Goal: Transaction & Acquisition: Purchase product/service

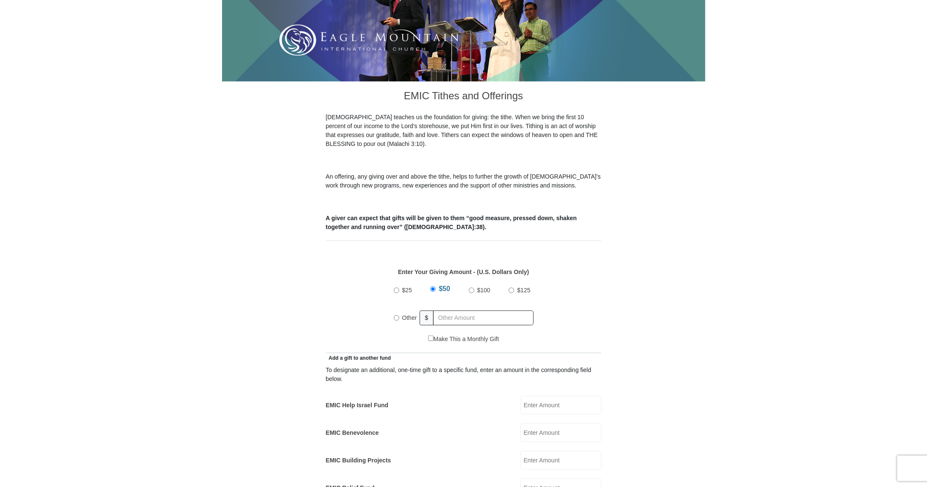
scroll to position [170, 0]
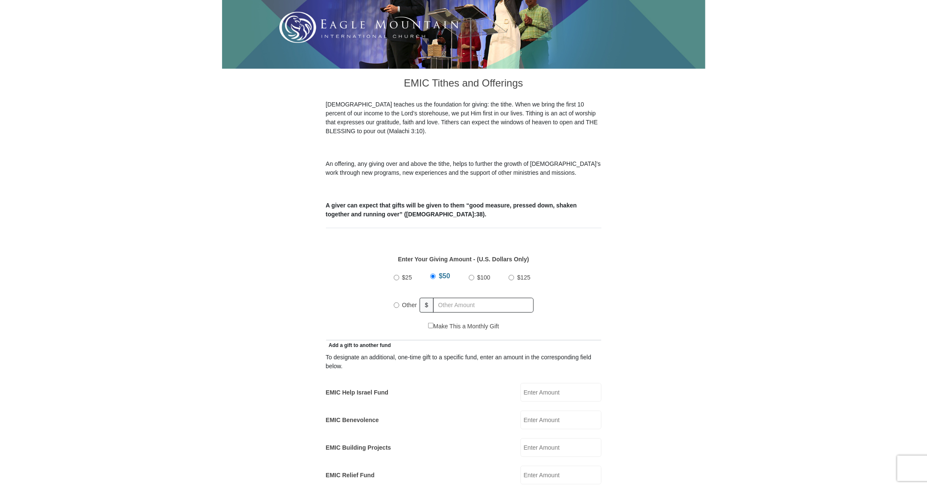
click at [398, 302] on input "Other" at bounding box center [397, 305] width 6 height 6
radio input "true"
click at [443, 298] on input "text" at bounding box center [485, 305] width 97 height 15
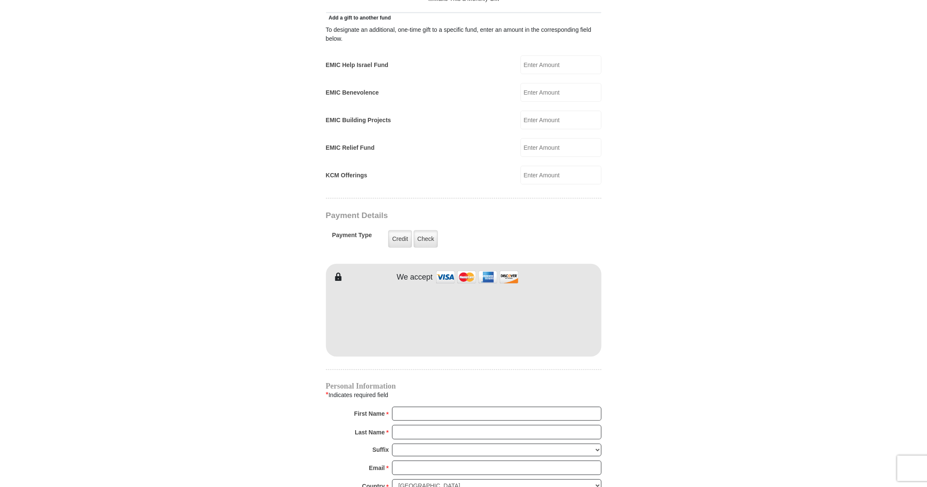
scroll to position [509, 0]
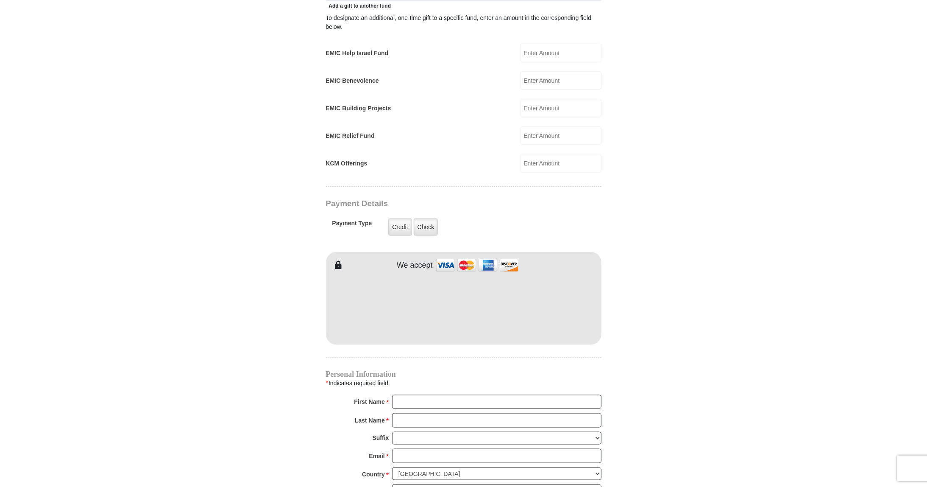
type input "1200.00"
click at [462, 395] on input "First Name *" at bounding box center [496, 402] width 209 height 14
type input "Claudia"
type input "Clarke"
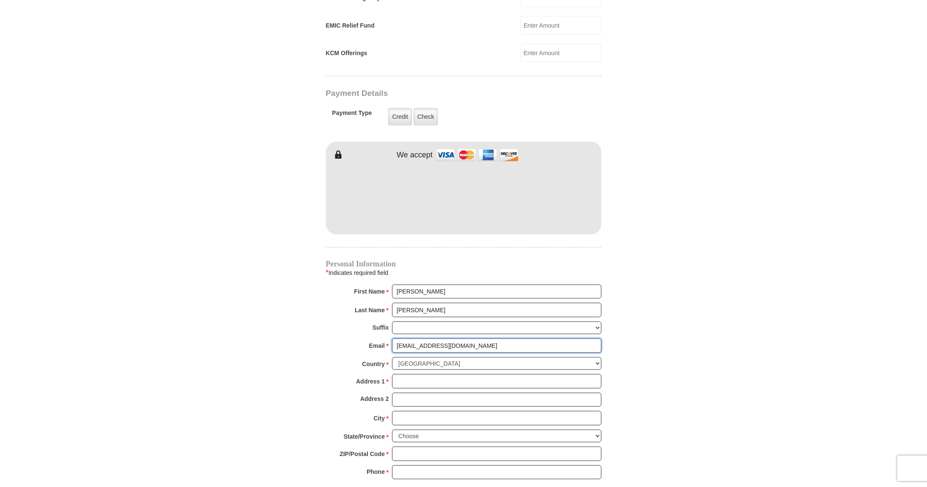
scroll to position [636, 0]
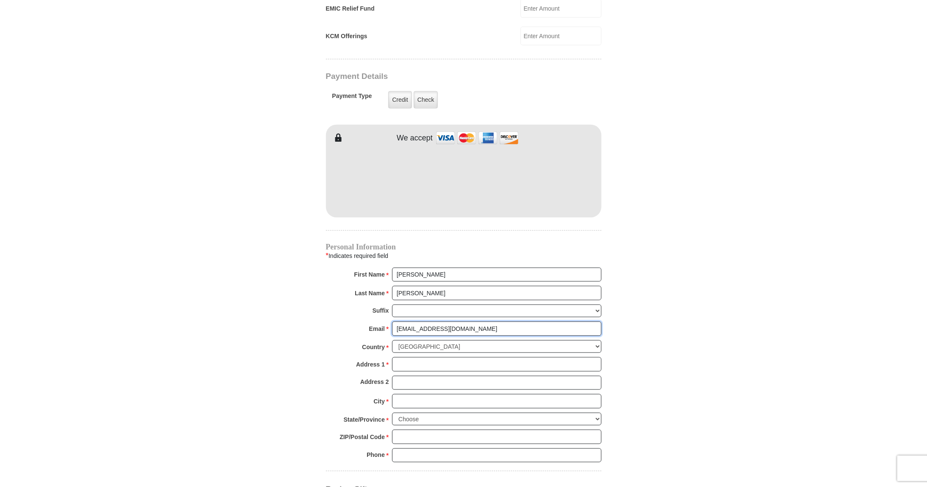
type input "claudia_clarke_cc@yahoo.de"
click at [456, 341] on div "Personal Information * Indicates required field First Name * Claudia Please ent…" at bounding box center [463, 356] width 275 height 227
click at [456, 357] on input "Address 1 *" at bounding box center [496, 364] width 209 height 14
type input "1329 Constance Dr."
type input "Fort Worth"
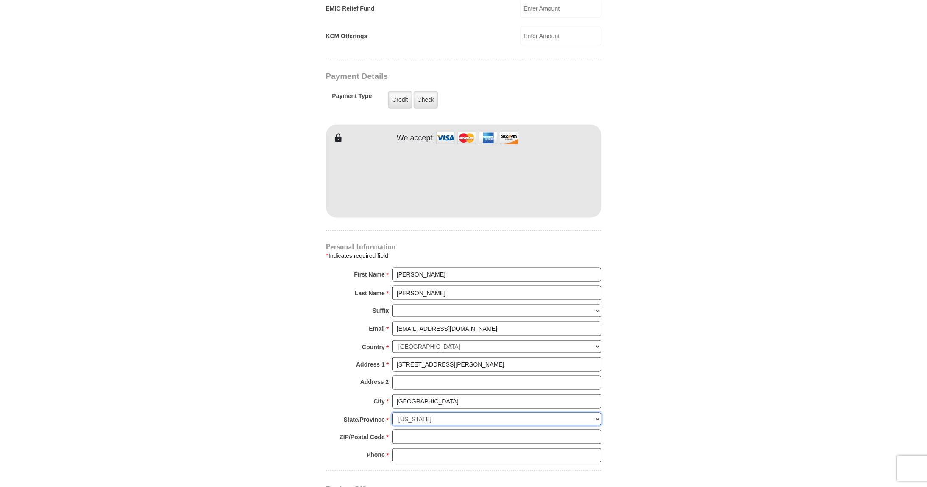
select select "TX"
type input "76131"
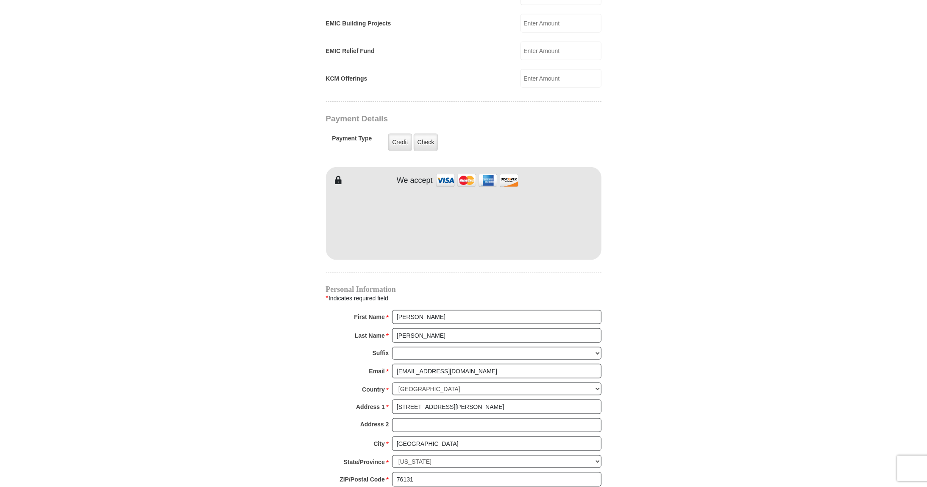
type input "8174588516"
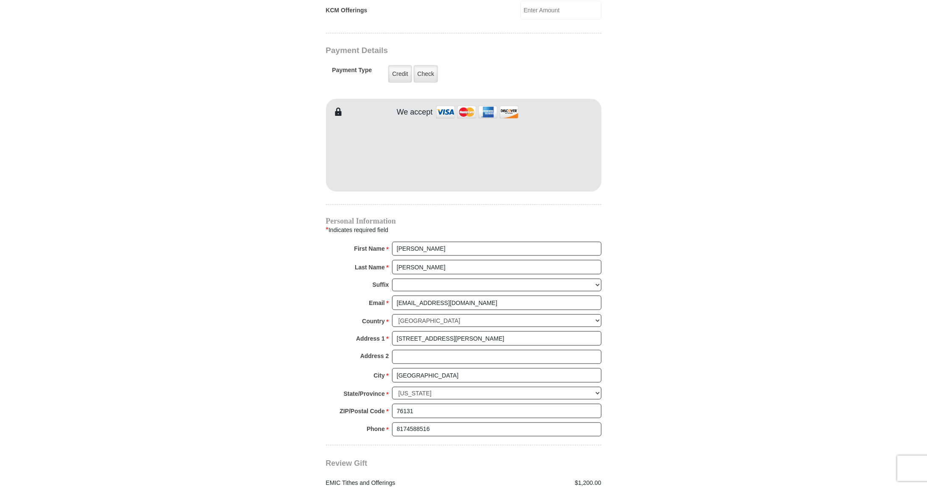
scroll to position [763, 0]
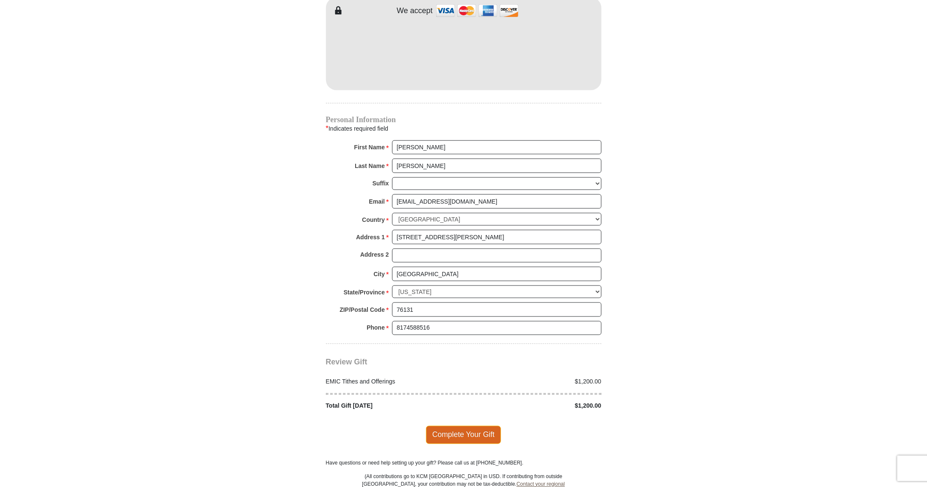
click at [477, 425] on span "Complete Your Gift" at bounding box center [463, 434] width 75 height 18
